Goal: Transaction & Acquisition: Purchase product/service

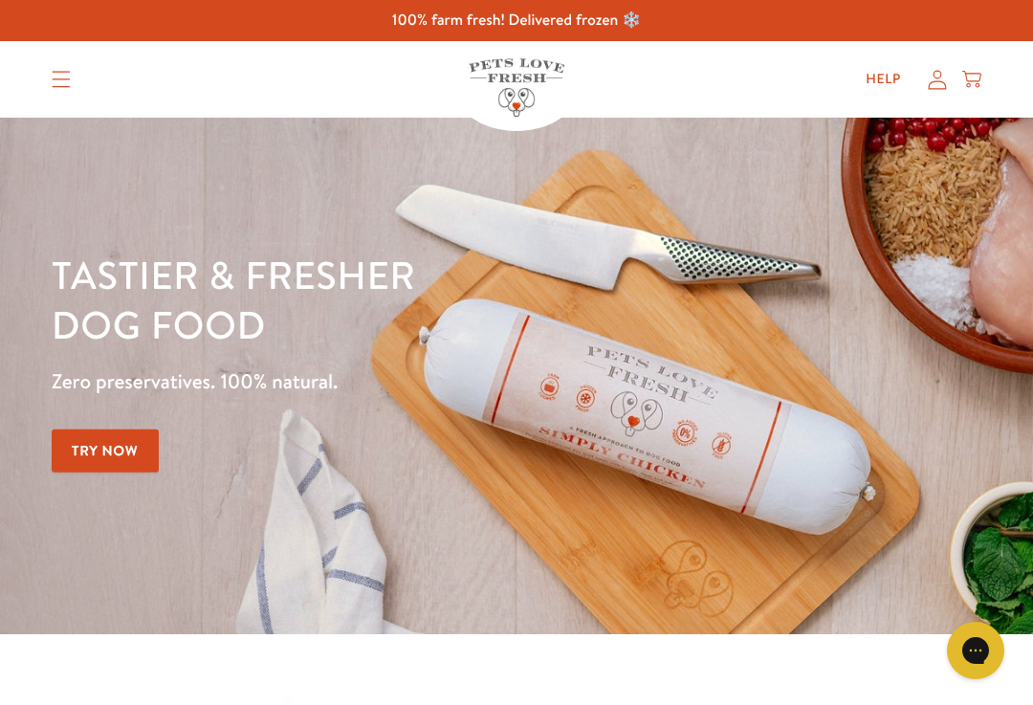
click at [54, 63] on summary "Translation missing: en.sections.header.menu" at bounding box center [61, 79] width 50 height 48
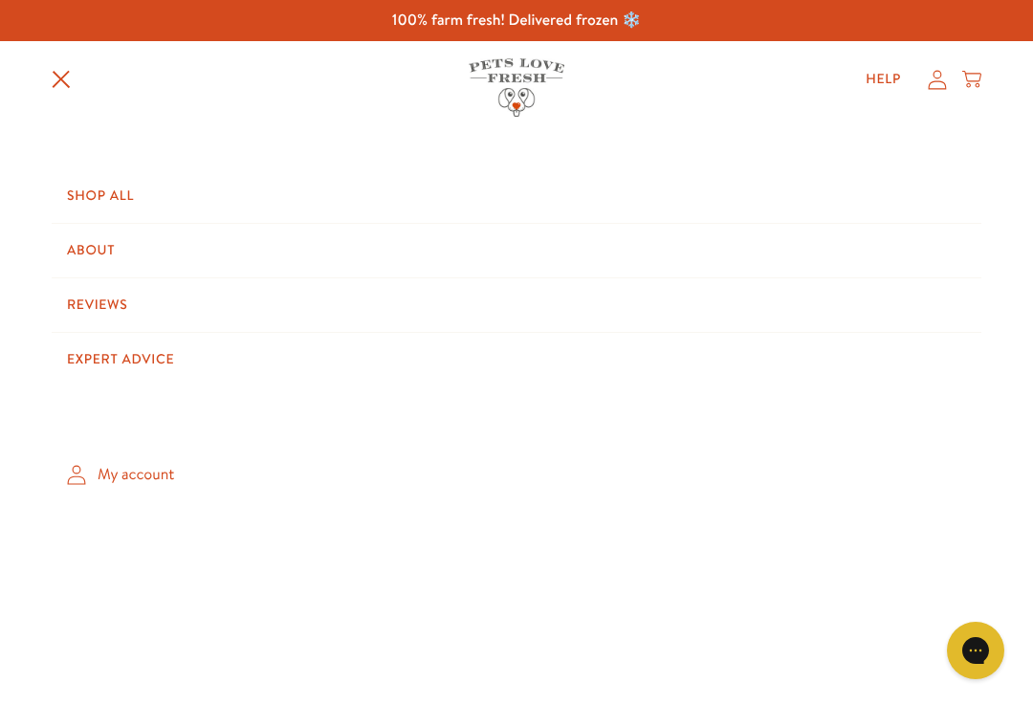
click at [106, 209] on link "Shop All" at bounding box center [517, 196] width 930 height 54
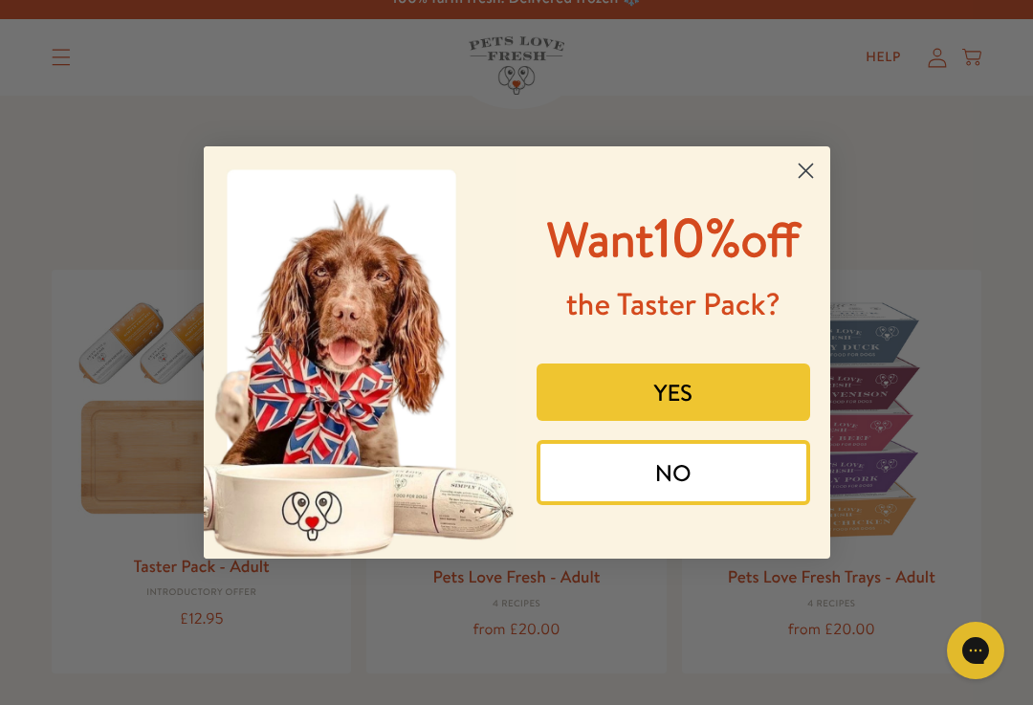
scroll to position [14, 0]
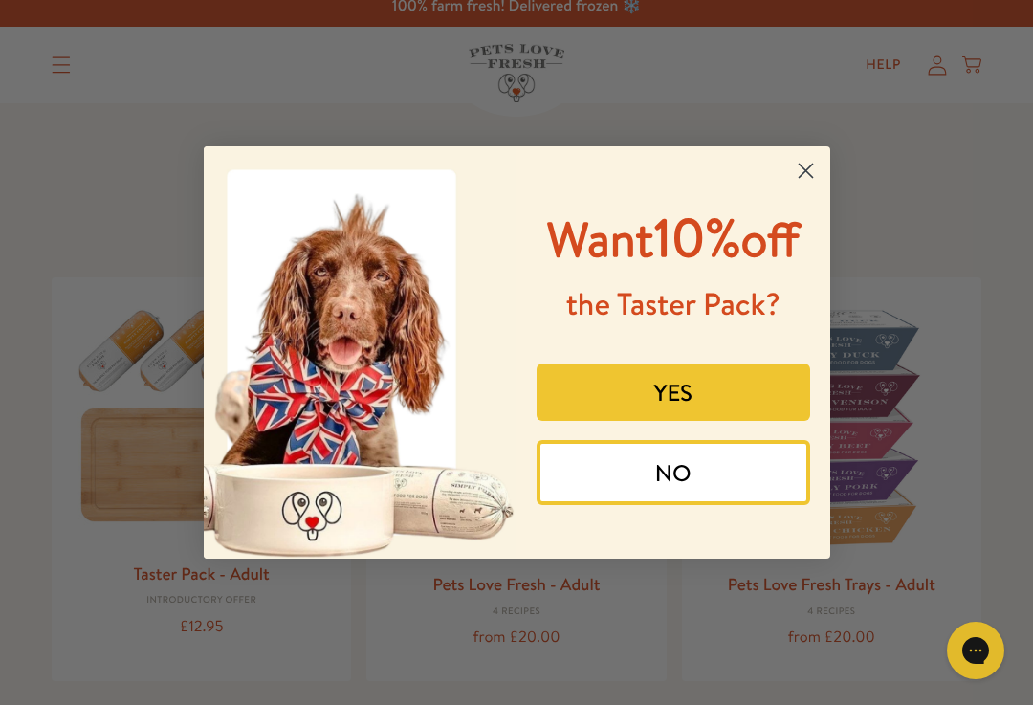
click at [656, 421] on button "YES" at bounding box center [674, 391] width 274 height 57
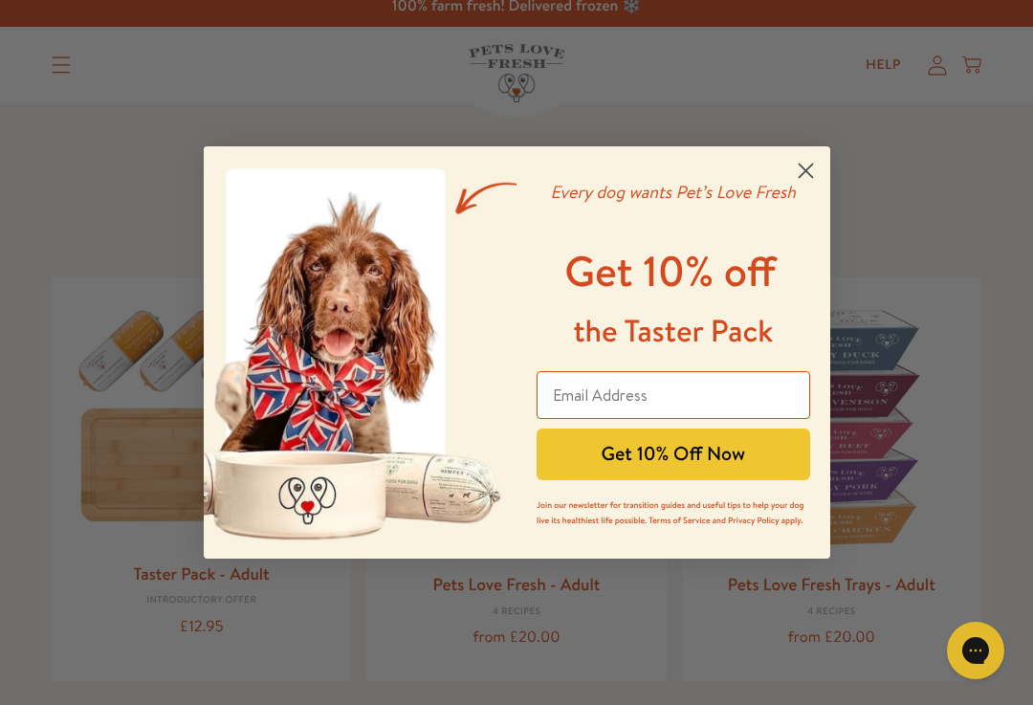
click at [593, 379] on input "Email Address" at bounding box center [674, 395] width 274 height 48
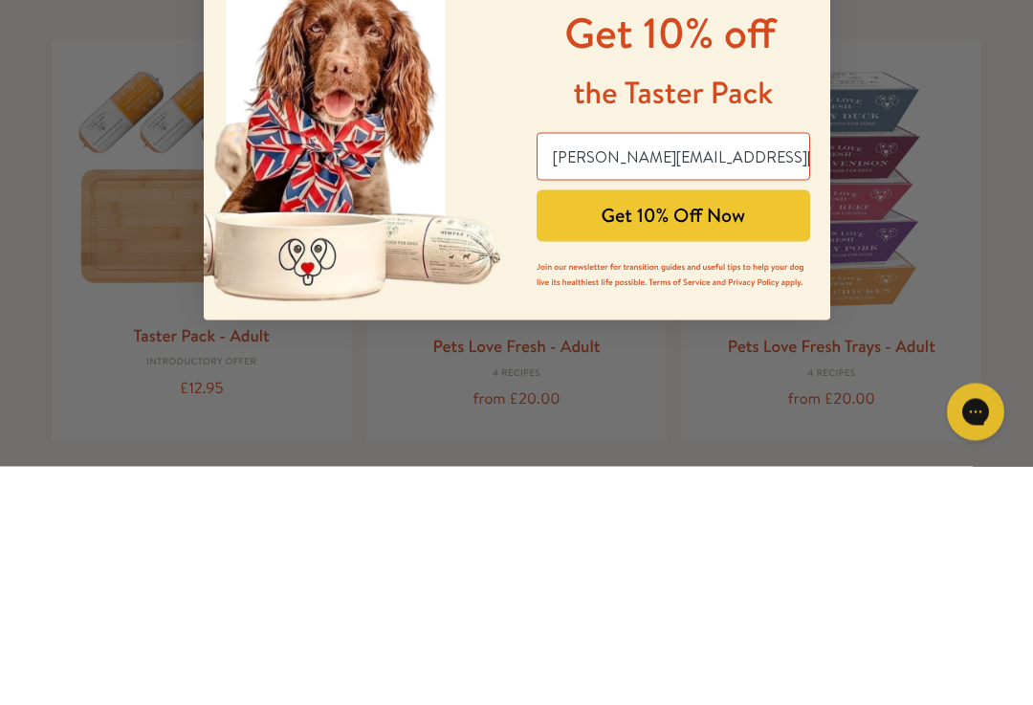
type input "melissa.hinton@hotmail.co.uk"
click at [566, 428] on button "Get 10% Off Now" at bounding box center [674, 454] width 274 height 52
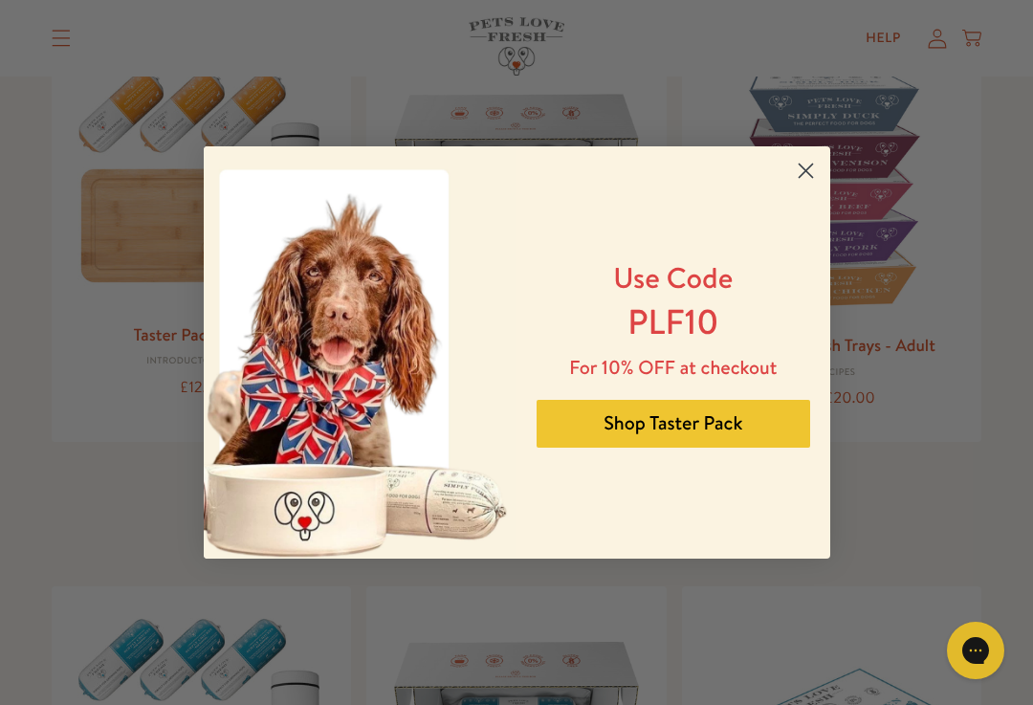
click at [636, 428] on button "Shop Taster Pack" at bounding box center [674, 424] width 274 height 48
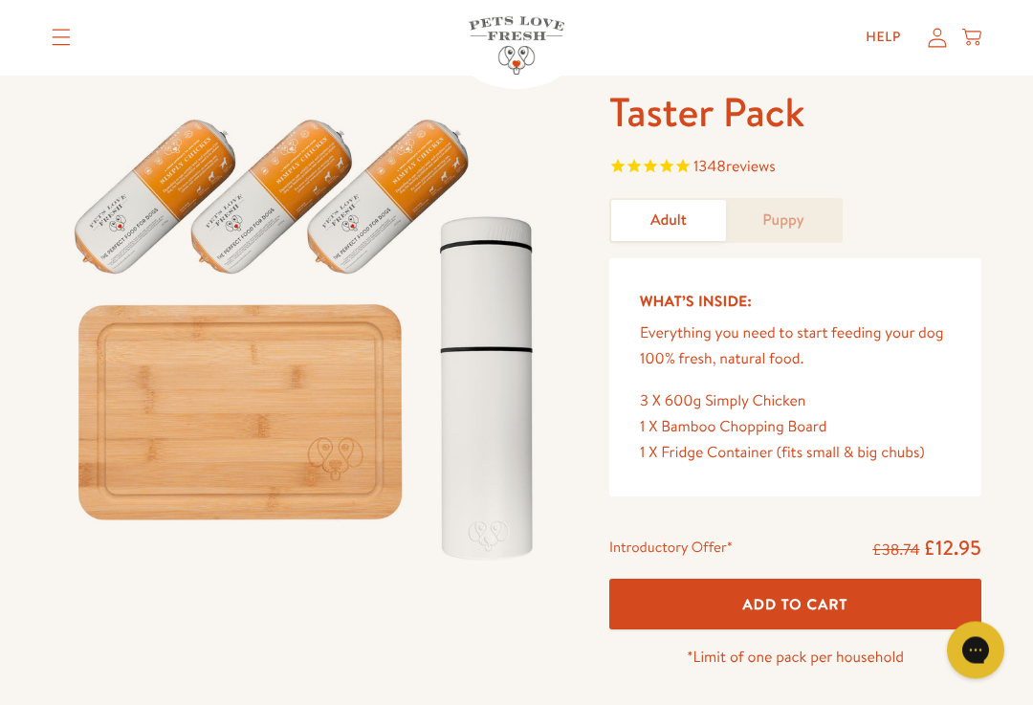
scroll to position [93, 0]
click at [681, 609] on button "Add To Cart" at bounding box center [795, 604] width 372 height 51
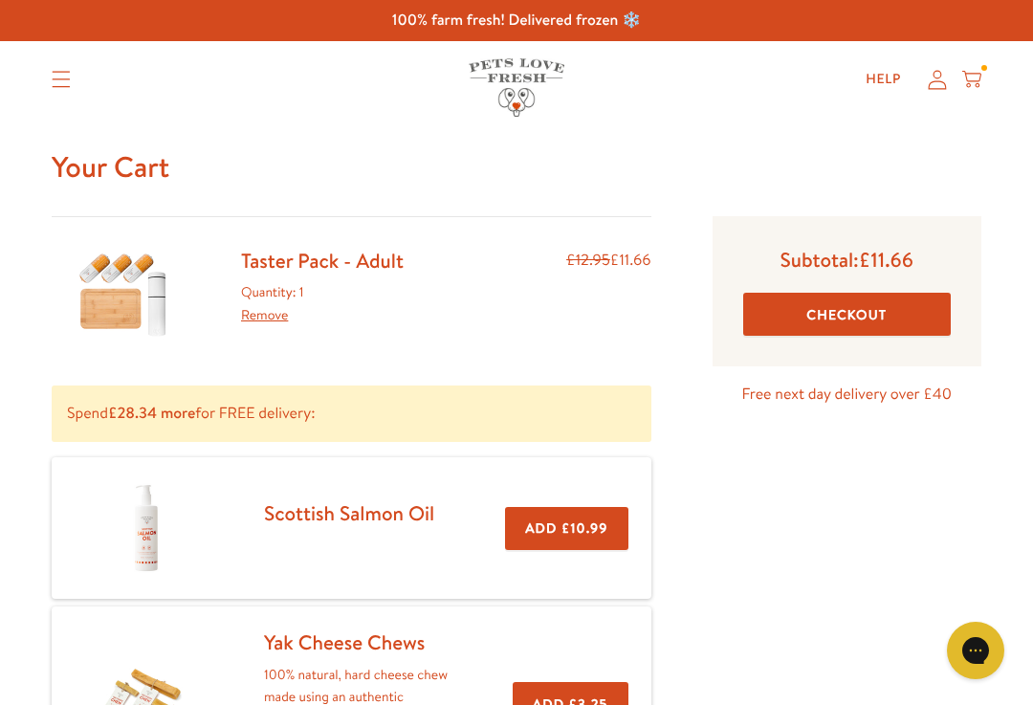
click at [65, 83] on icon "Translation missing: en.sections.header.menu" at bounding box center [61, 79] width 19 height 17
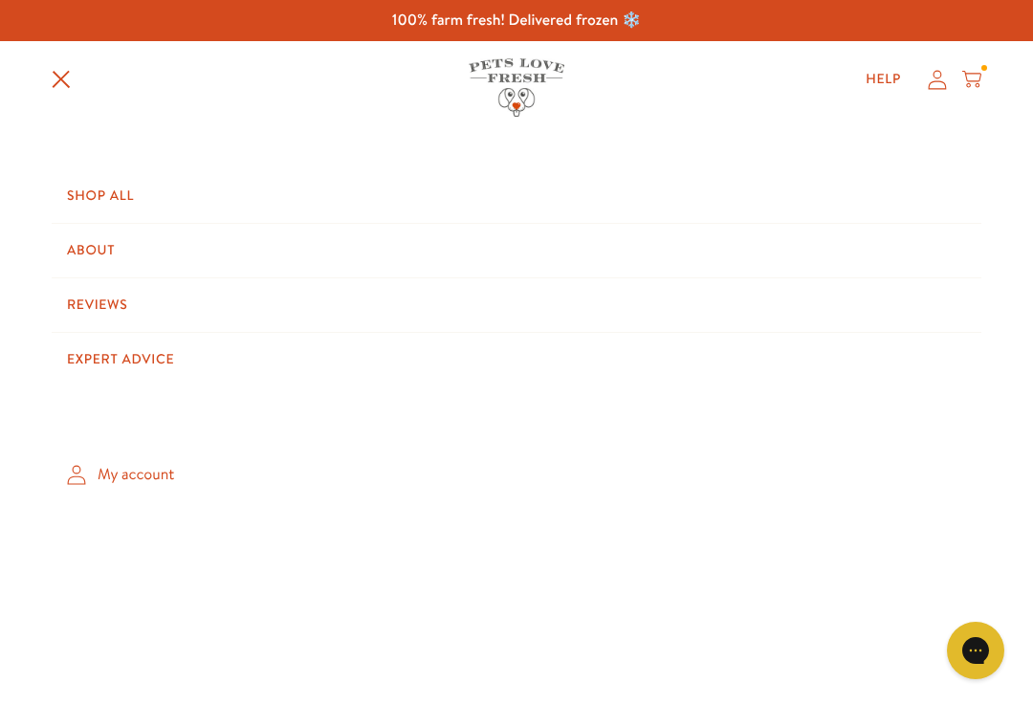
click at [77, 249] on link "About" at bounding box center [517, 251] width 930 height 54
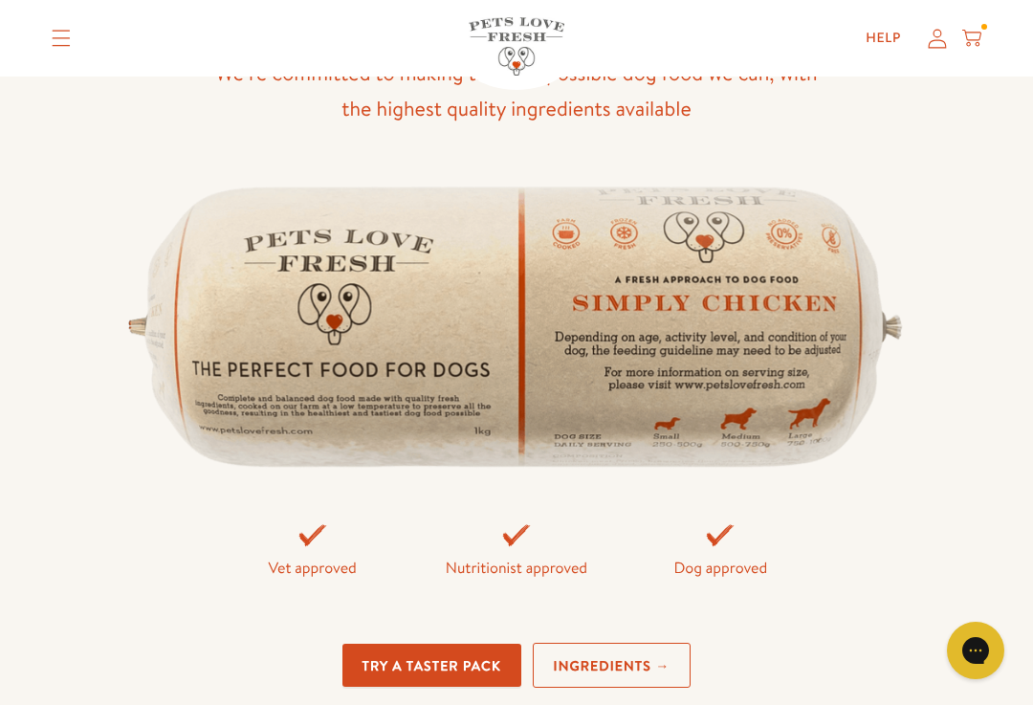
scroll to position [4085, 0]
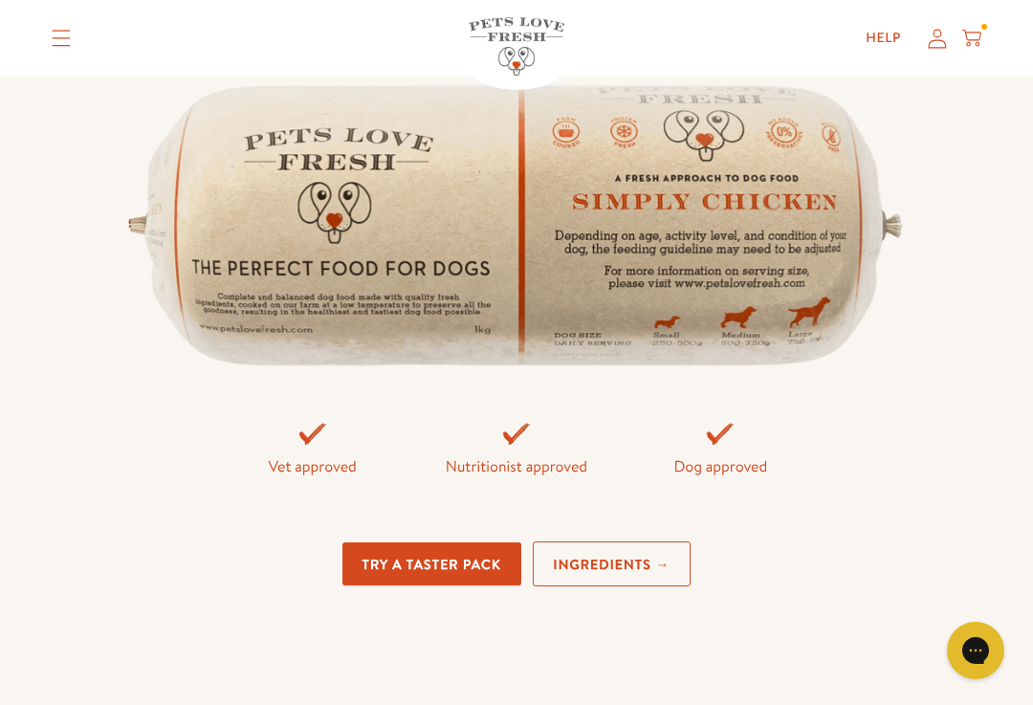
click at [576, 541] on link "Ingredients →" at bounding box center [612, 563] width 159 height 45
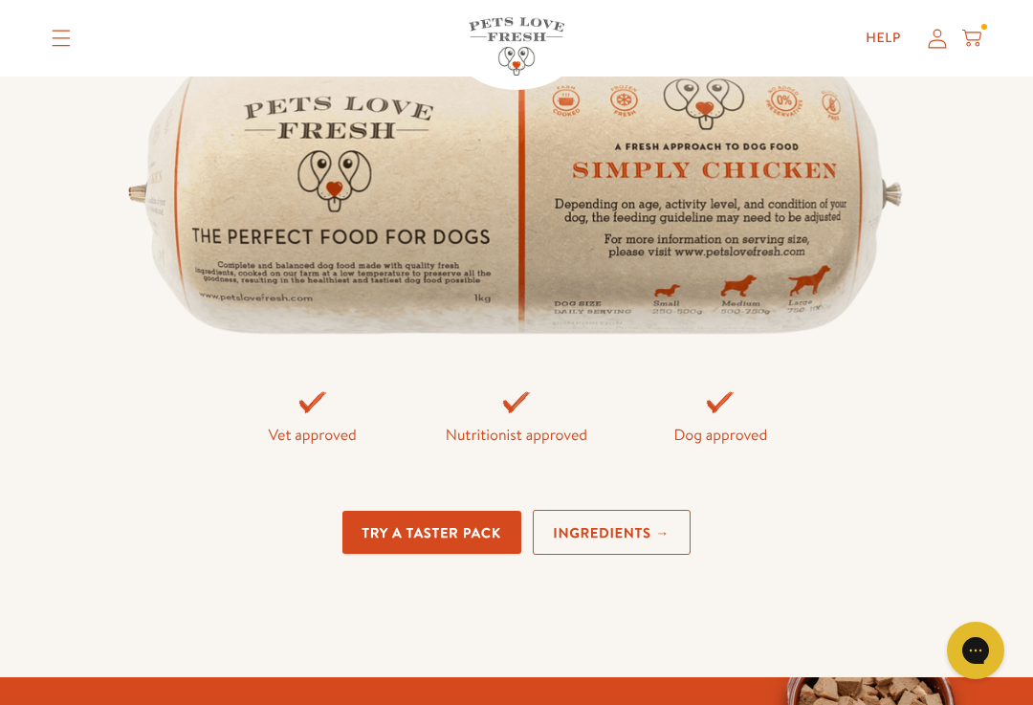
click at [946, 41] on icon at bounding box center [937, 38] width 19 height 20
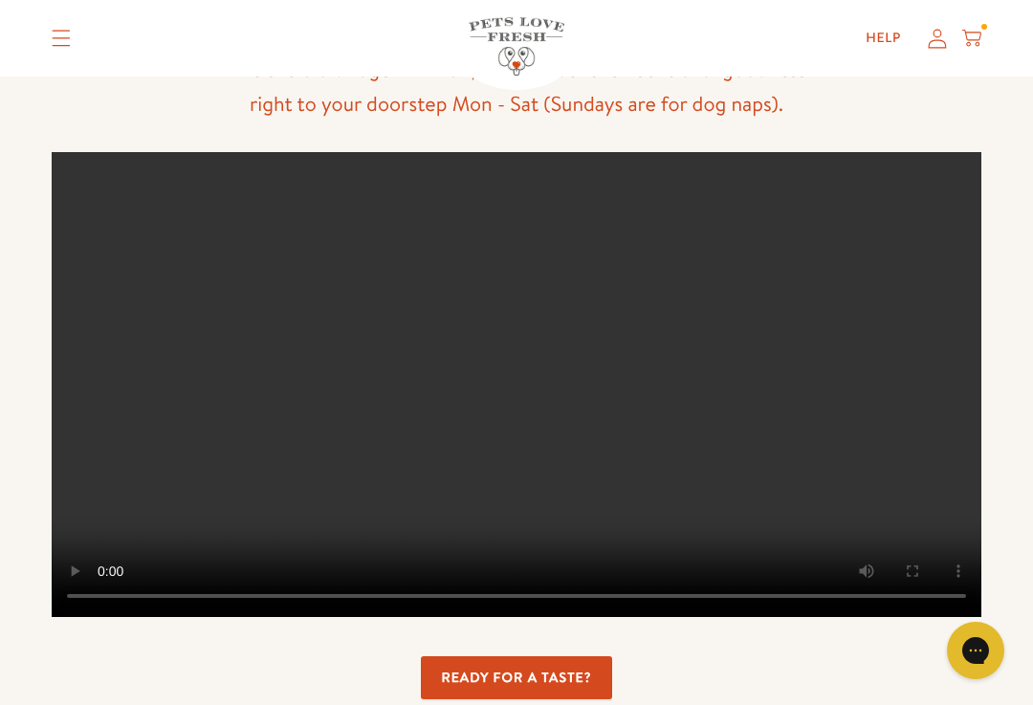
scroll to position [3929, 0]
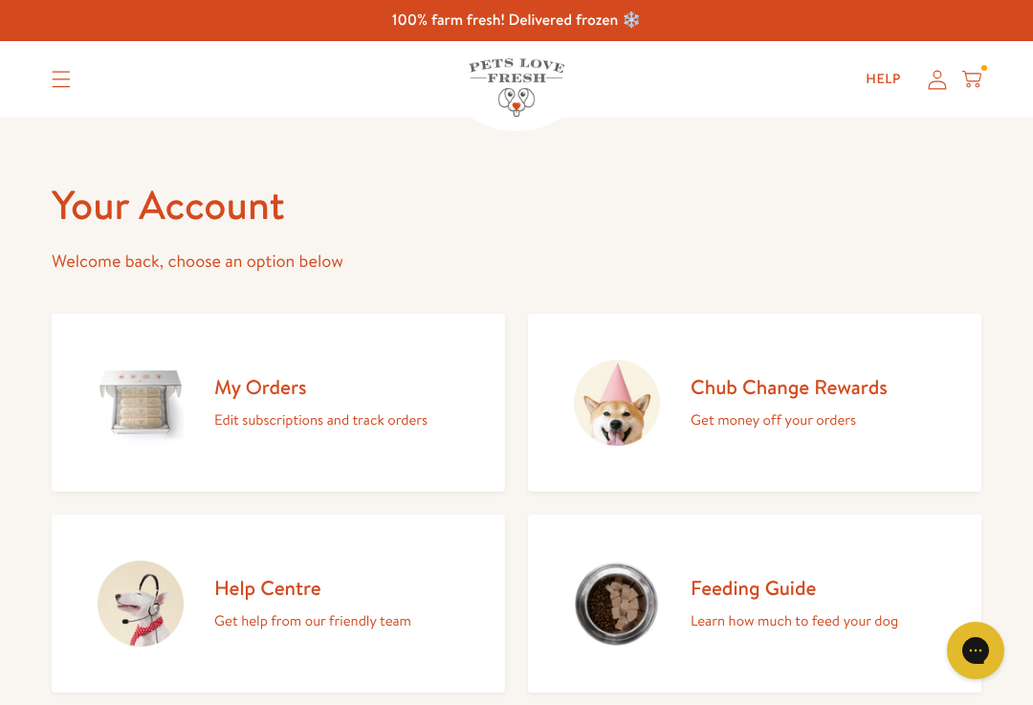
click at [924, 70] on div "Help My account Cart" at bounding box center [917, 79] width 143 height 38
click at [937, 80] on icon at bounding box center [937, 80] width 19 height 20
click at [82, 80] on summary "Translation missing: en.sections.header.menu" at bounding box center [61, 79] width 50 height 48
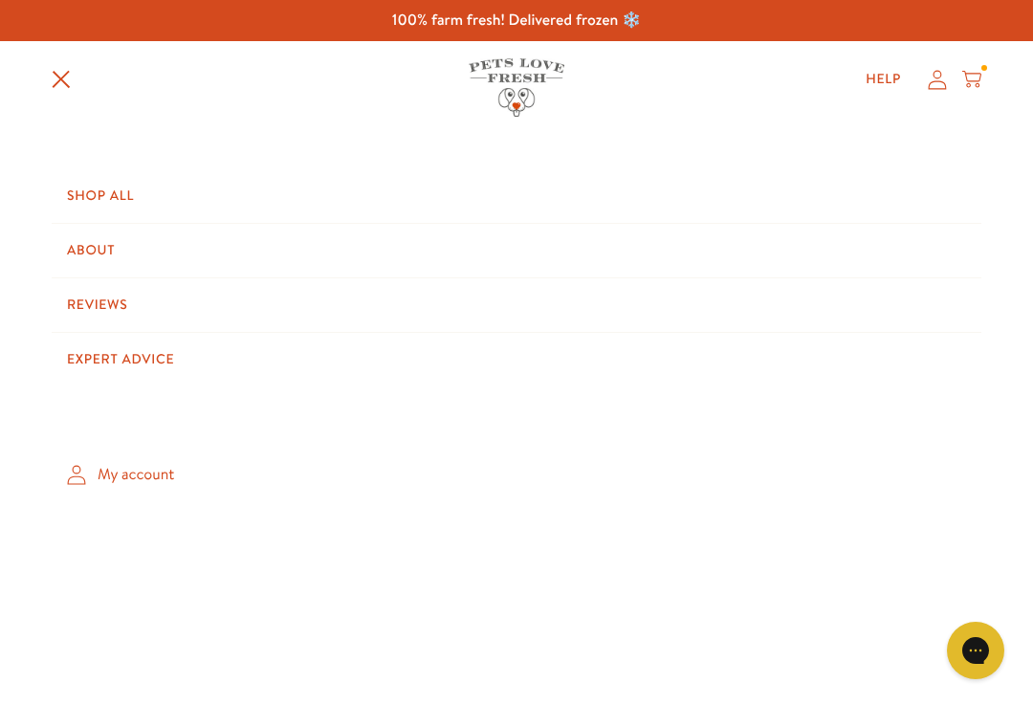
click at [99, 209] on link "Shop All" at bounding box center [517, 196] width 930 height 54
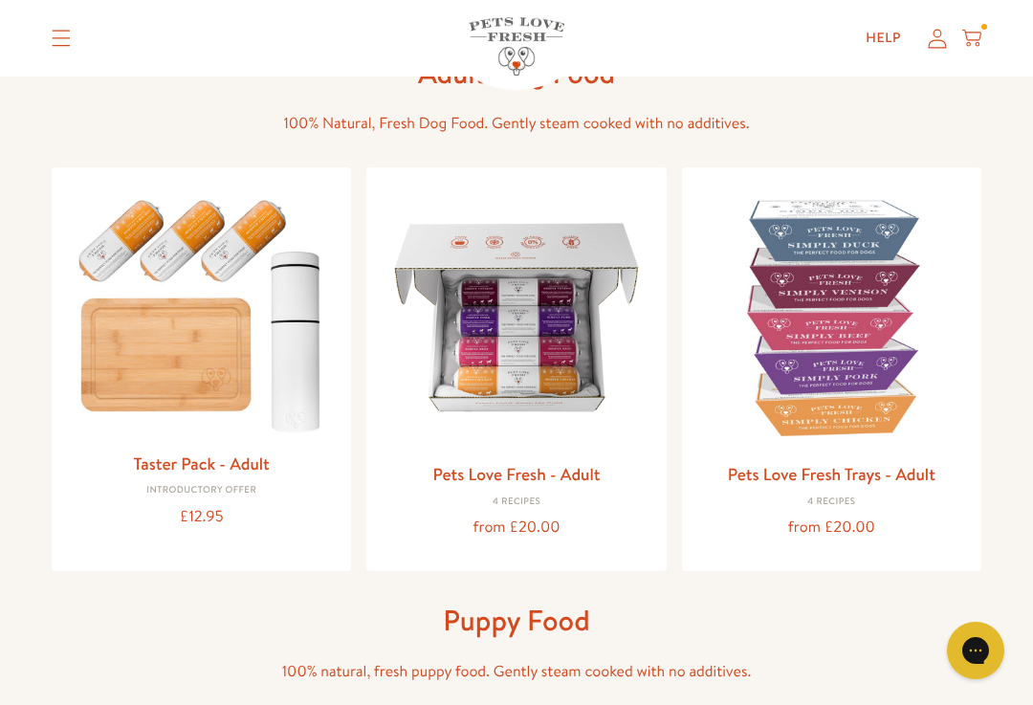
scroll to position [122, 0]
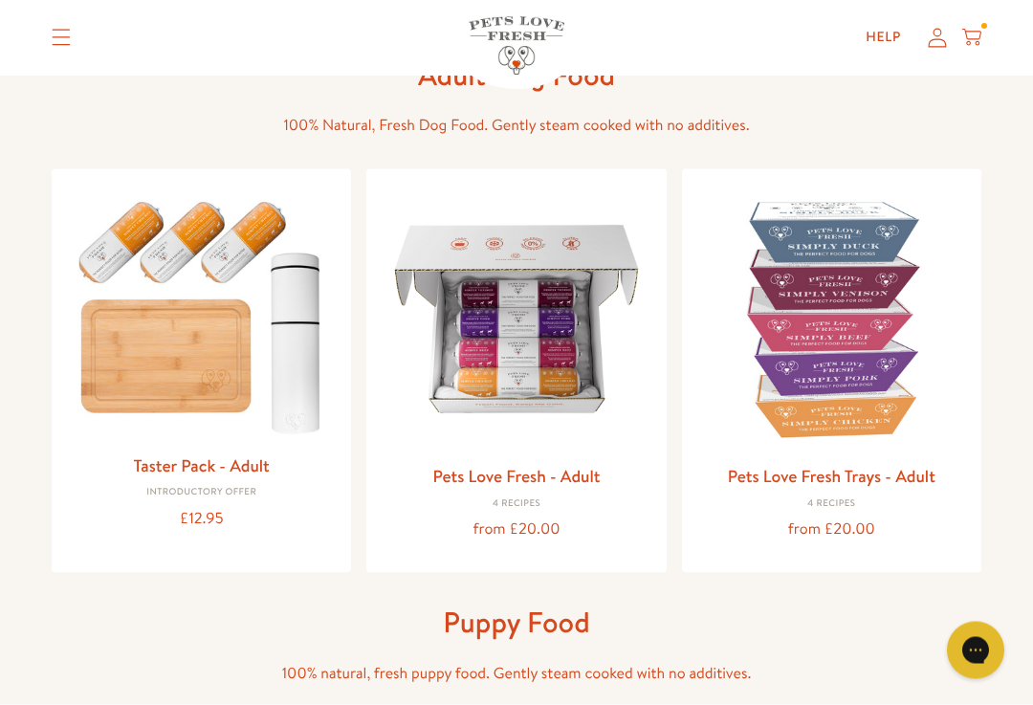
click at [187, 340] on img at bounding box center [201, 314] width 269 height 258
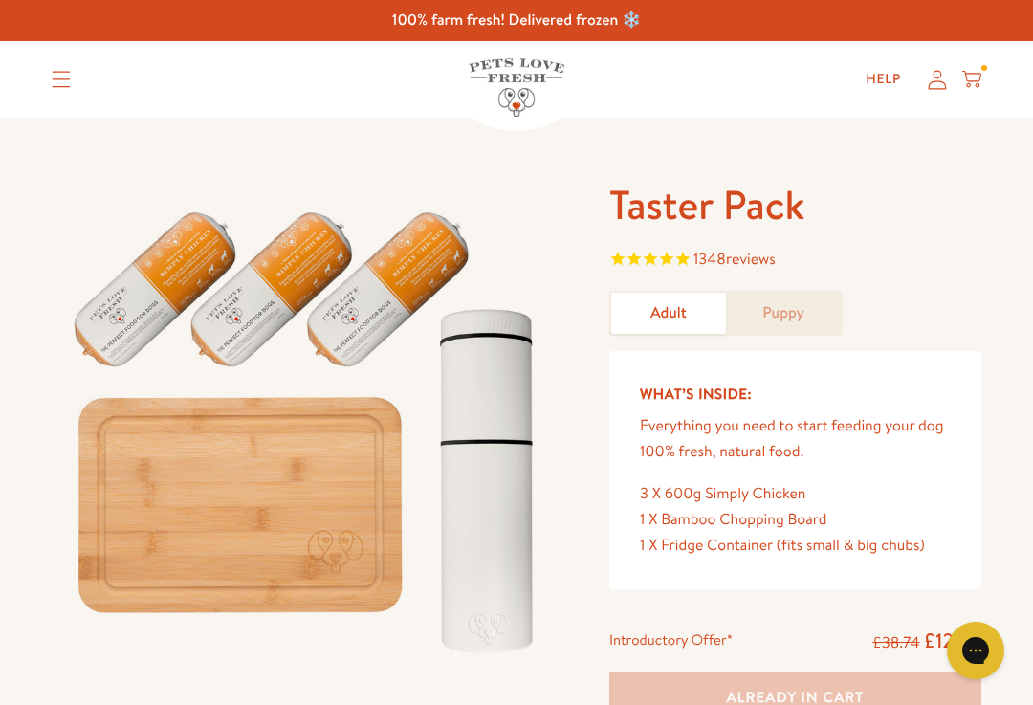
click at [978, 76] on icon at bounding box center [971, 79] width 19 height 21
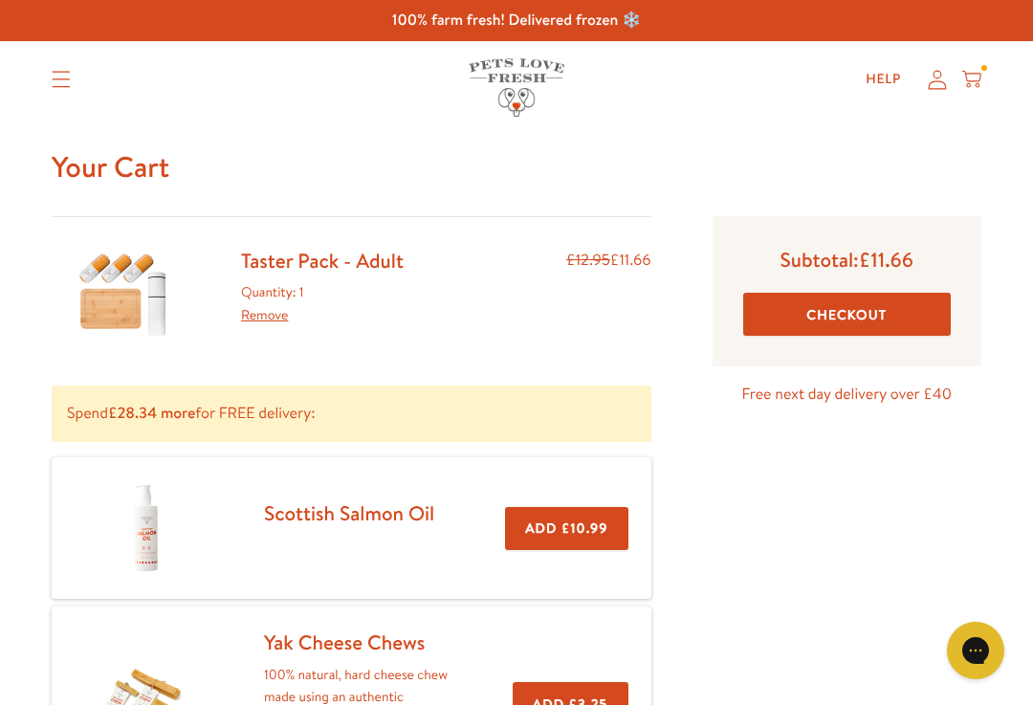
click at [796, 326] on button "Checkout" at bounding box center [847, 314] width 208 height 43
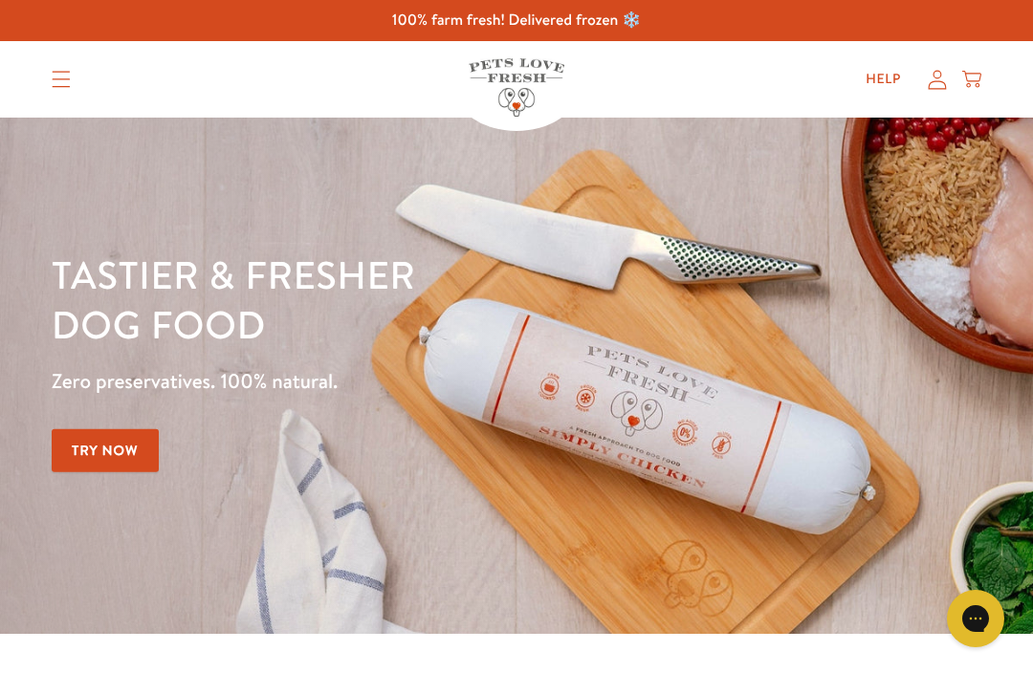
click at [52, 77] on icon "Translation missing: en.sections.header.menu" at bounding box center [61, 79] width 19 height 17
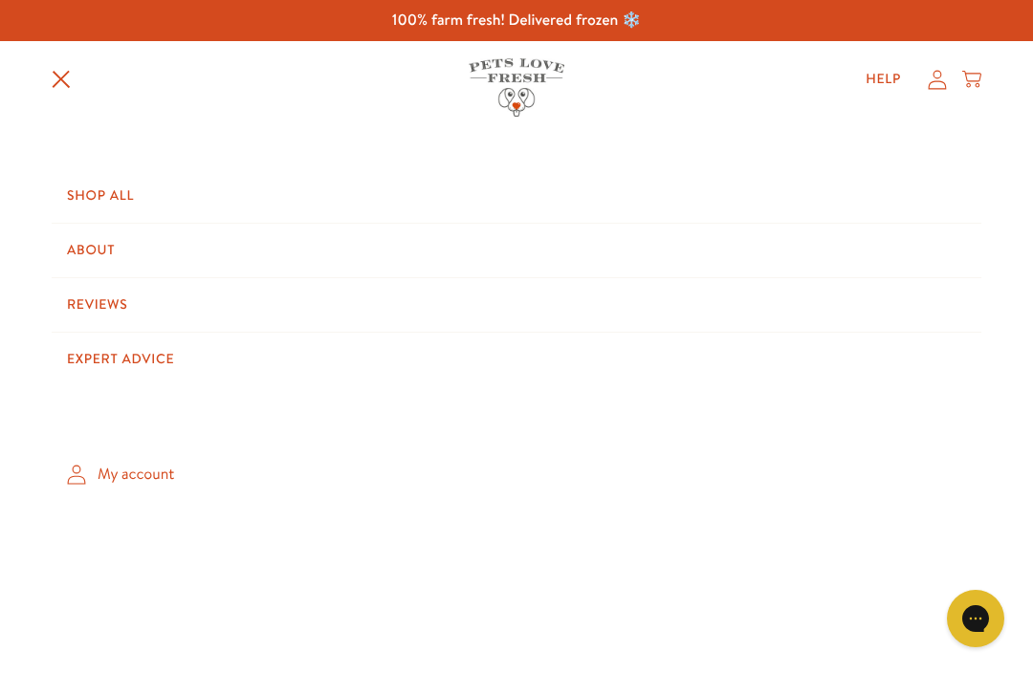
click at [118, 202] on link "Shop All" at bounding box center [517, 196] width 930 height 54
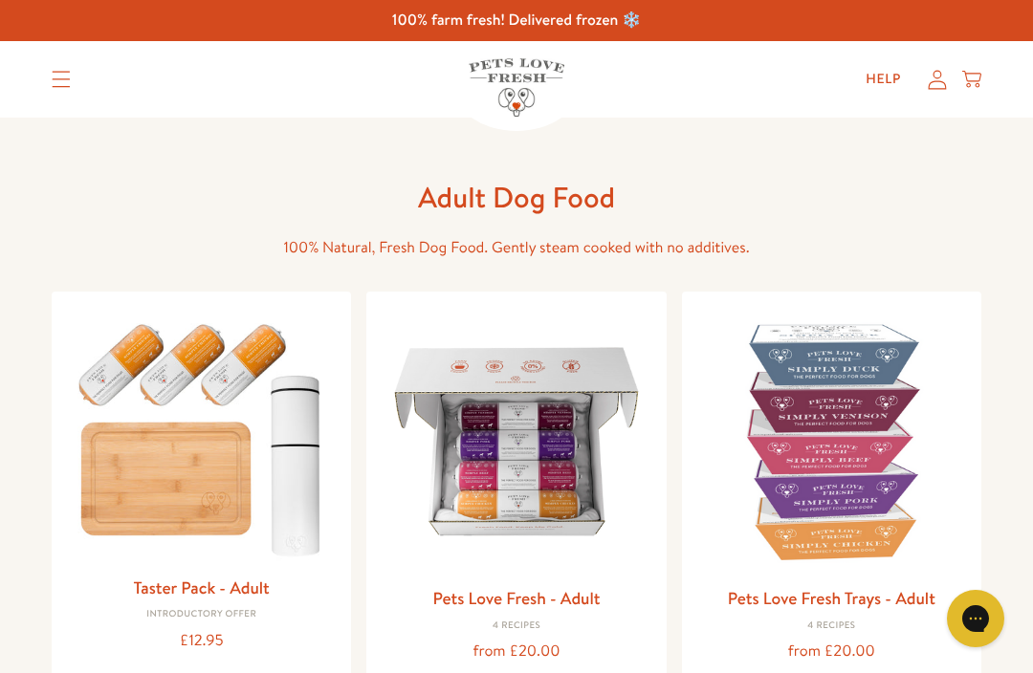
click at [764, 505] on img at bounding box center [831, 441] width 269 height 269
click at [462, 454] on img at bounding box center [516, 441] width 269 height 269
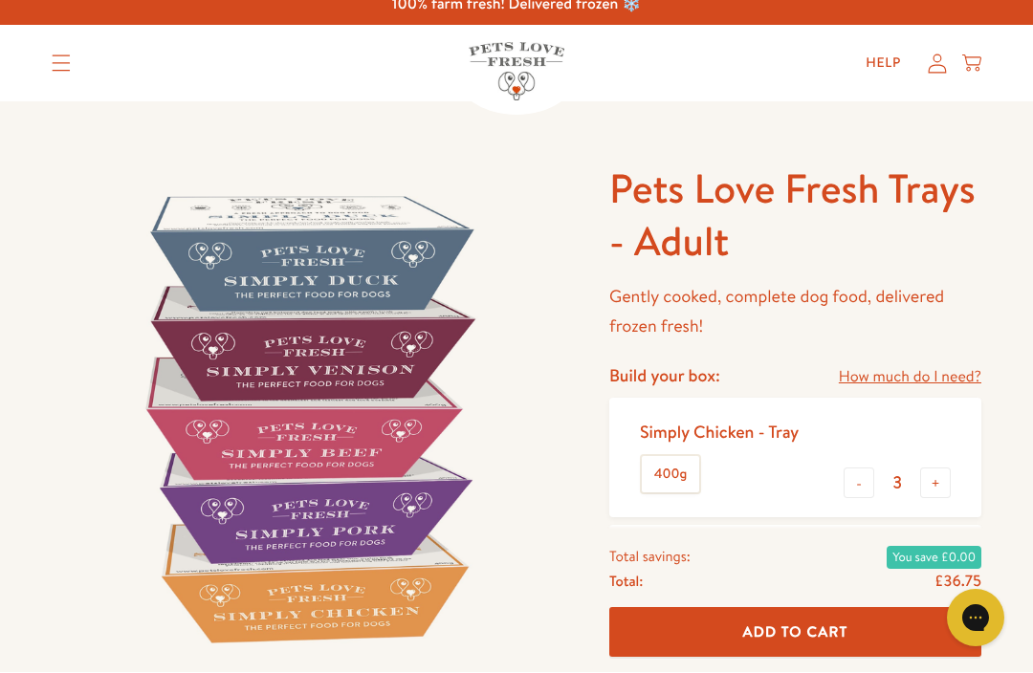
scroll to position [16, 0]
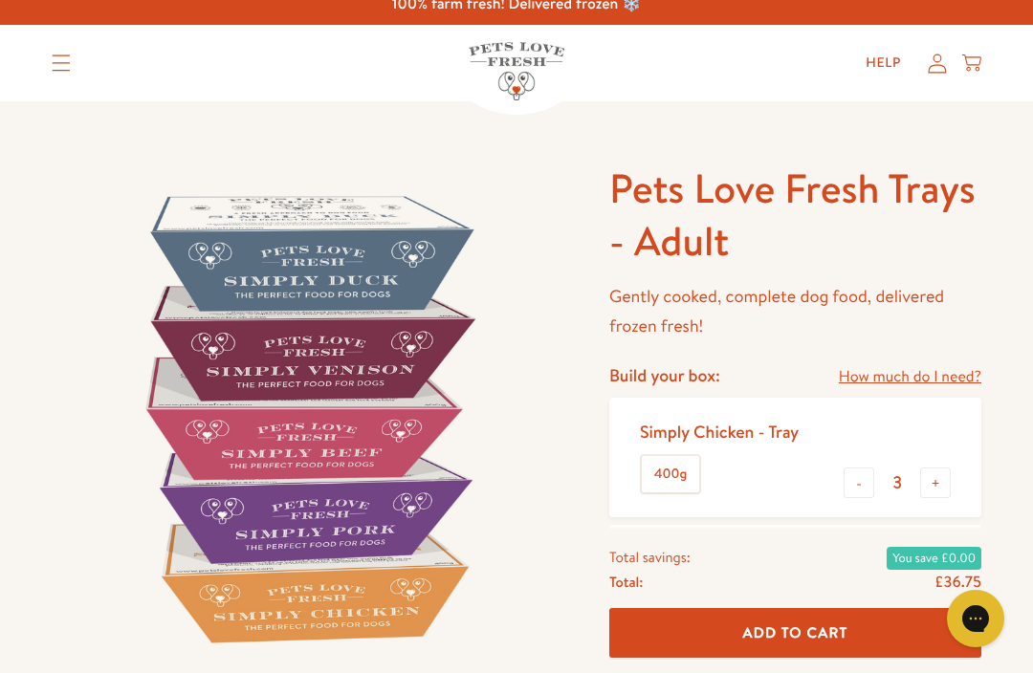
click at [53, 60] on icon "Translation missing: en.sections.header.menu" at bounding box center [61, 63] width 19 height 17
